Goal: Task Accomplishment & Management: Manage account settings

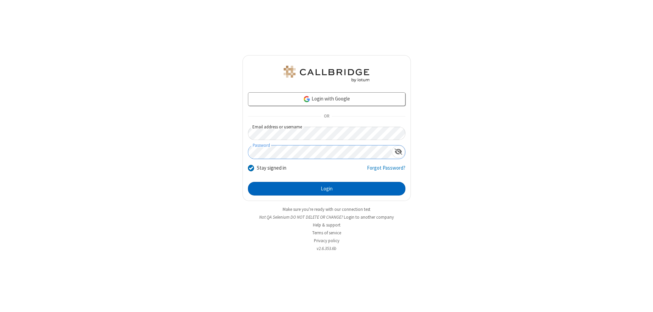
click at [327, 189] on button "Login" at bounding box center [327, 189] width 158 height 14
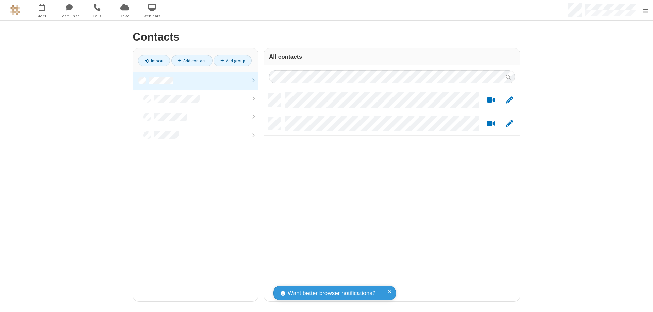
scroll to position [208, 251]
click at [193, 80] on link at bounding box center [195, 80] width 125 height 18
click at [189, 61] on link "Add contact" at bounding box center [191, 61] width 41 height 12
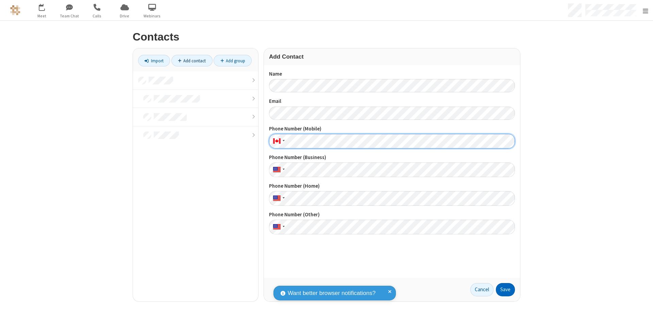
click at [503, 289] on button "Save" at bounding box center [505, 290] width 19 height 14
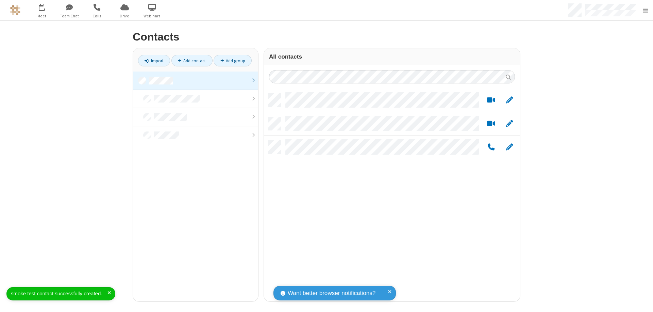
scroll to position [208, 251]
click at [189, 61] on link "Add contact" at bounding box center [191, 61] width 41 height 12
